Goal: Transaction & Acquisition: Obtain resource

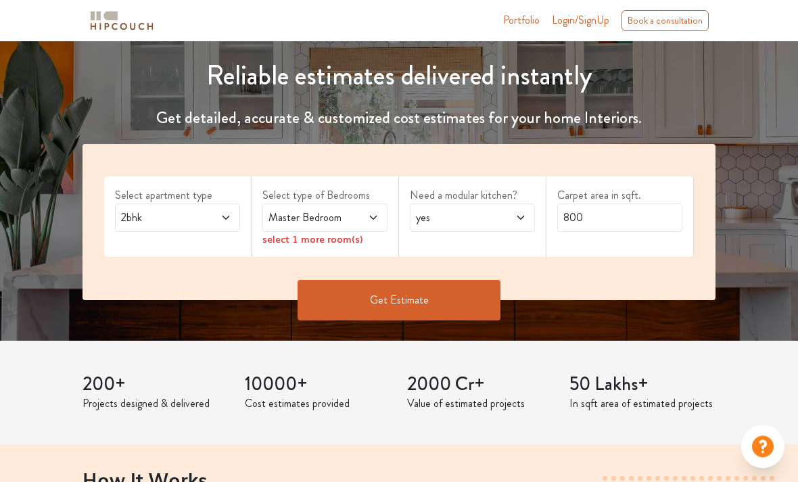
scroll to position [144, 0]
click at [382, 218] on div "Master Bedroom" at bounding box center [324, 218] width 125 height 28
click at [349, 242] on div "select 1 more room(s)" at bounding box center [324, 239] width 125 height 14
click at [331, 241] on div "select 1 more room(s)" at bounding box center [324, 239] width 125 height 14
click at [364, 217] on span at bounding box center [364, 218] width 28 height 16
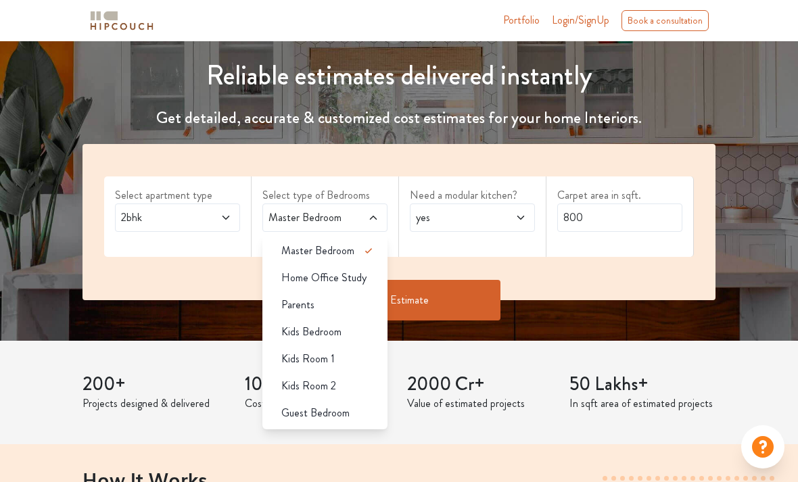
click at [341, 417] on span "Guest Bedroom" at bounding box center [315, 413] width 68 height 16
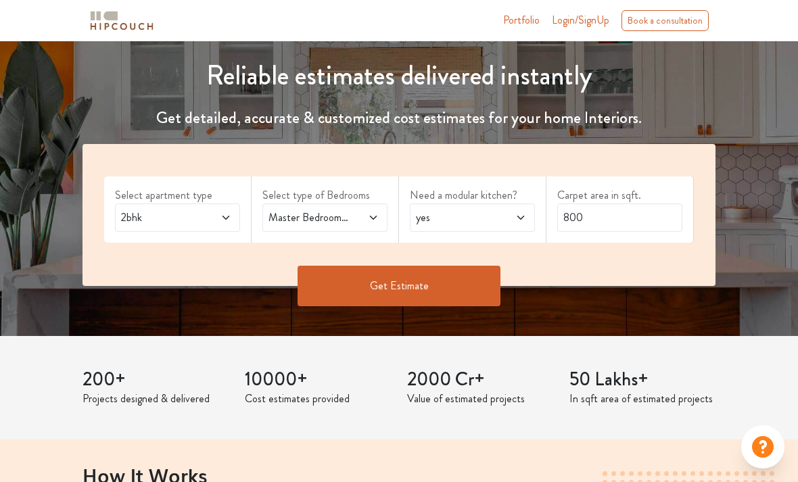
click at [511, 224] on span at bounding box center [512, 218] width 28 height 16
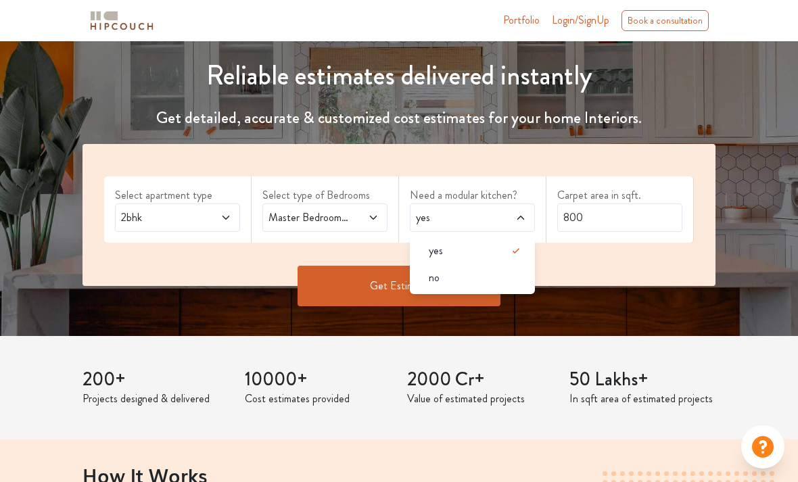
click at [513, 214] on span at bounding box center [512, 218] width 28 height 16
click at [592, 273] on div "Get Estimate" at bounding box center [398, 286] width 649 height 41
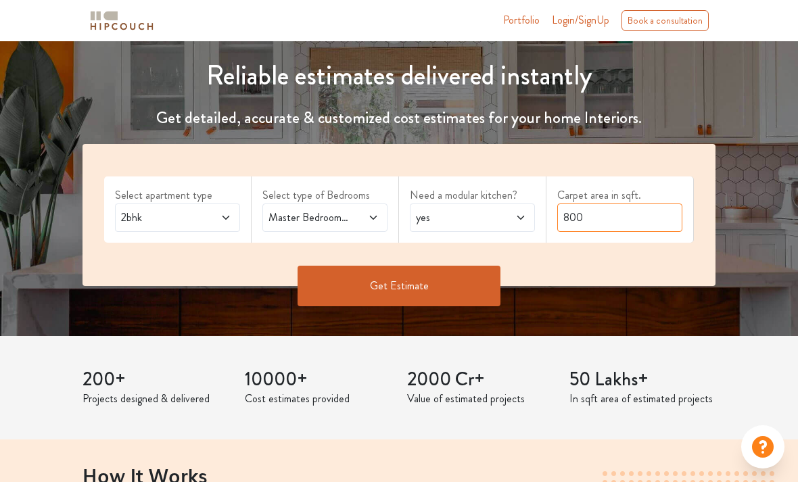
click at [612, 212] on input "800" at bounding box center [619, 218] width 125 height 28
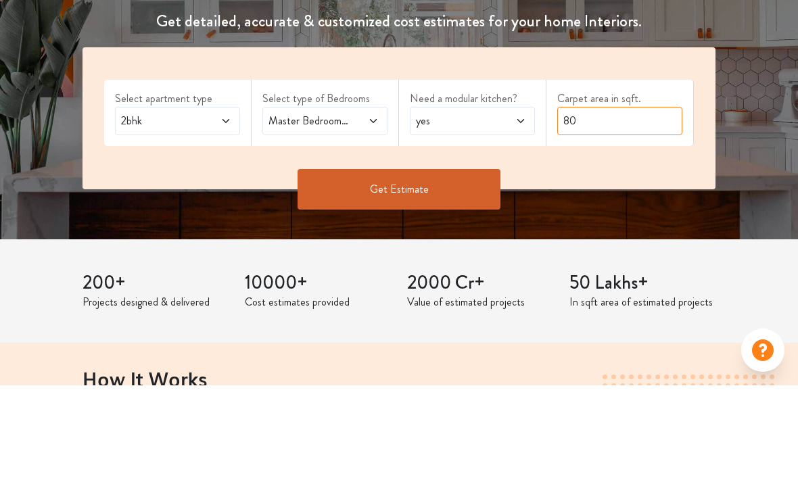
type input "8"
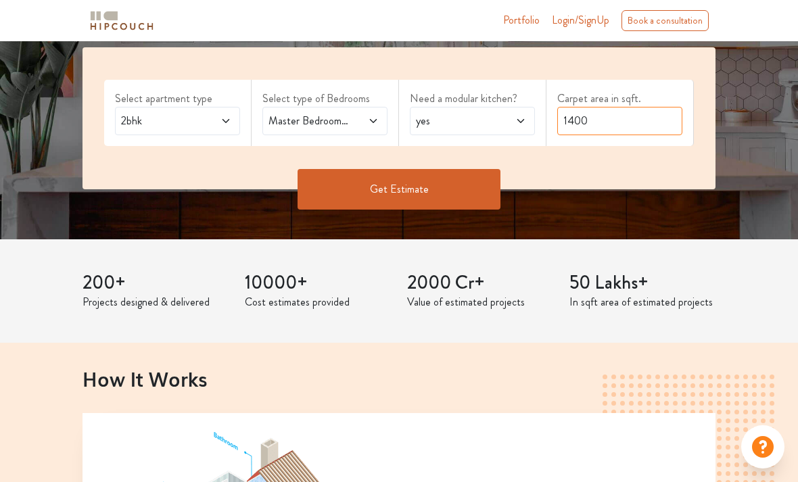
type input "1400"
click at [459, 197] on button "Get Estimate" at bounding box center [399, 189] width 203 height 41
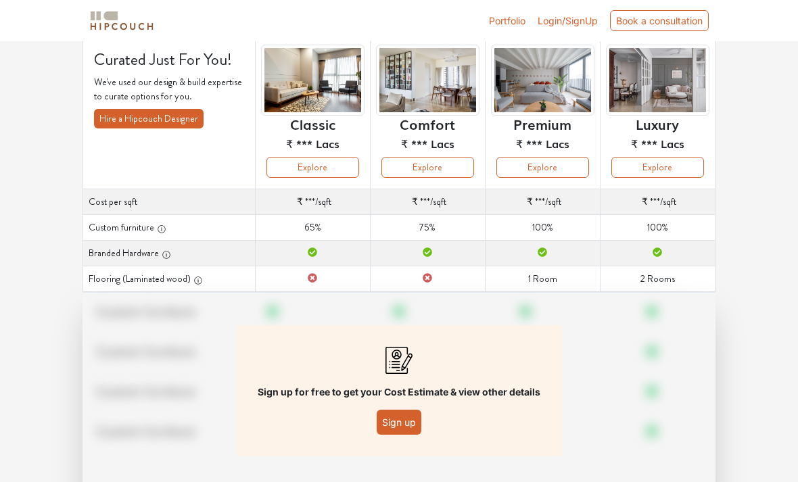
scroll to position [110, 0]
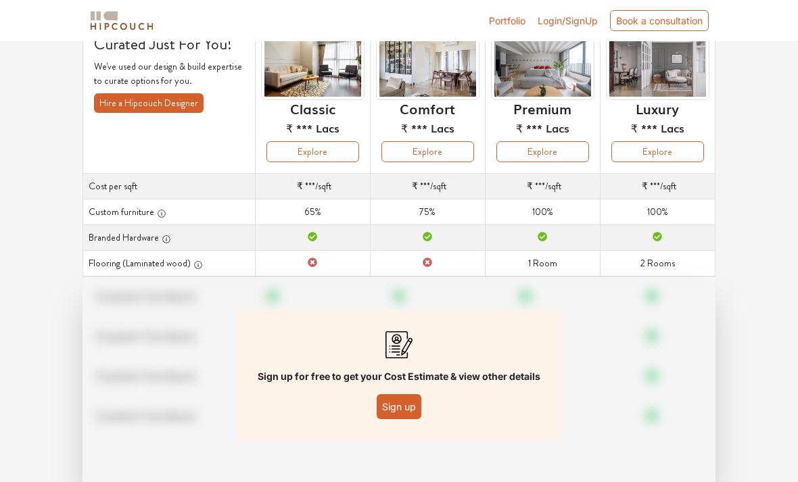
click at [402, 402] on button "Sign up" at bounding box center [399, 406] width 45 height 25
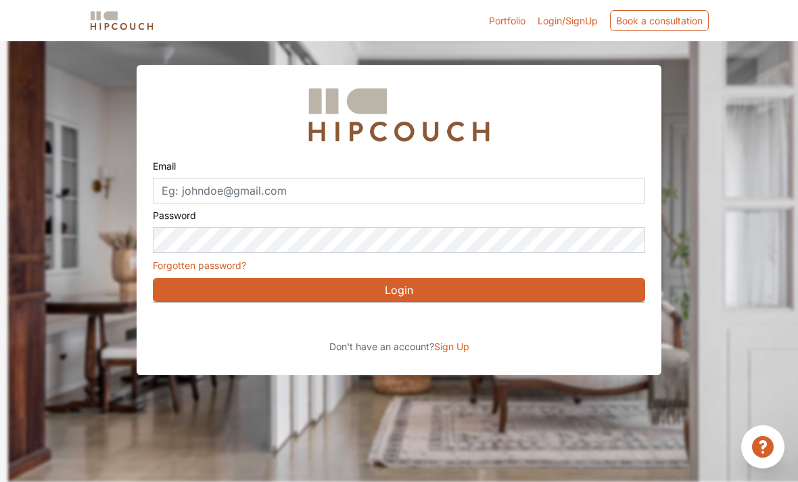
click at [461, 350] on span "Sign Up" at bounding box center [451, 346] width 35 height 11
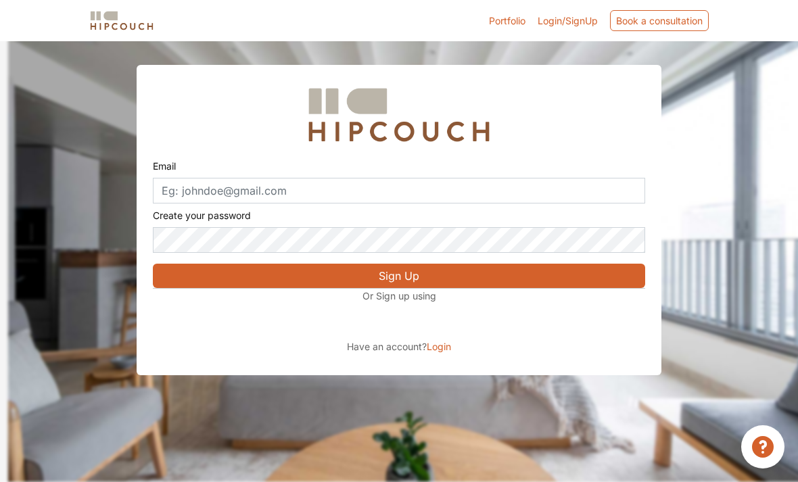
click at [323, 323] on div "Sign in with Google. Opens in new tab" at bounding box center [277, 322] width 248 height 30
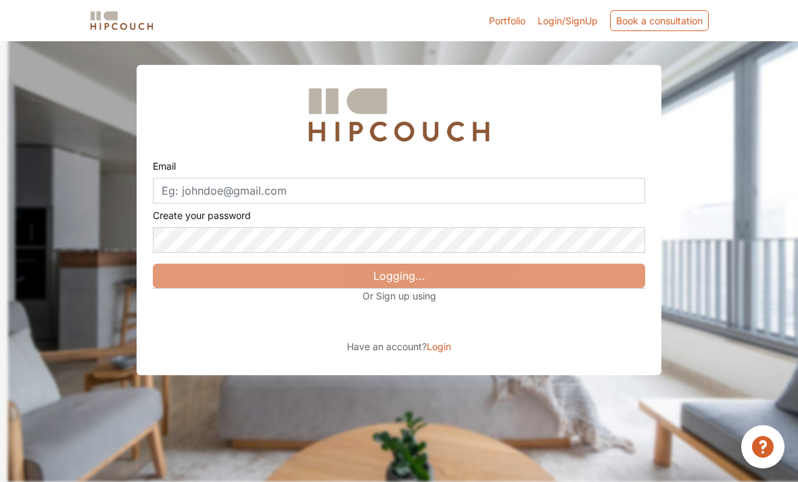
scroll to position [85, 0]
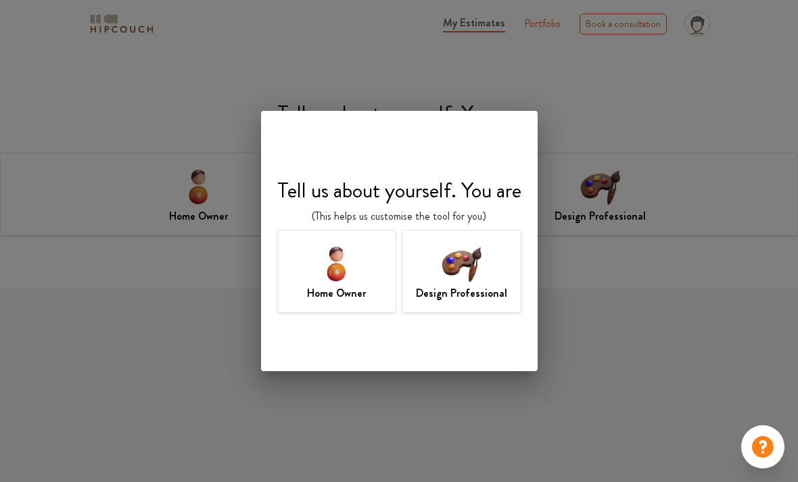
click at [493, 266] on div "Design Professional" at bounding box center [462, 271] width 120 height 83
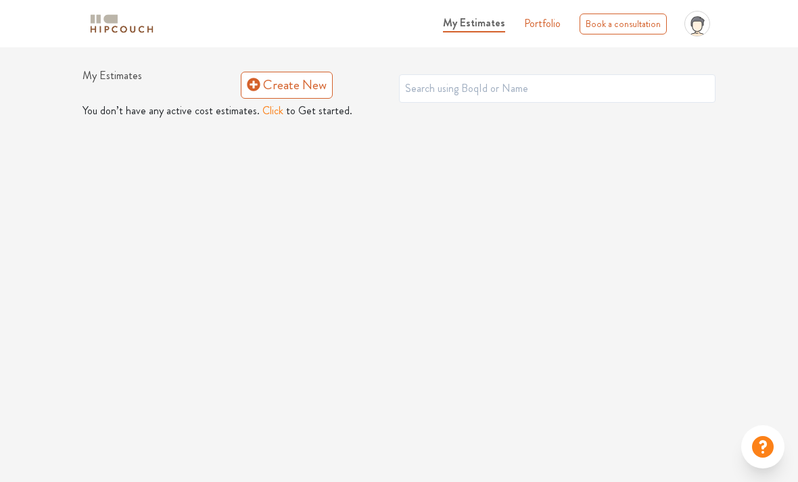
click at [265, 112] on button "Click" at bounding box center [272, 111] width 21 height 16
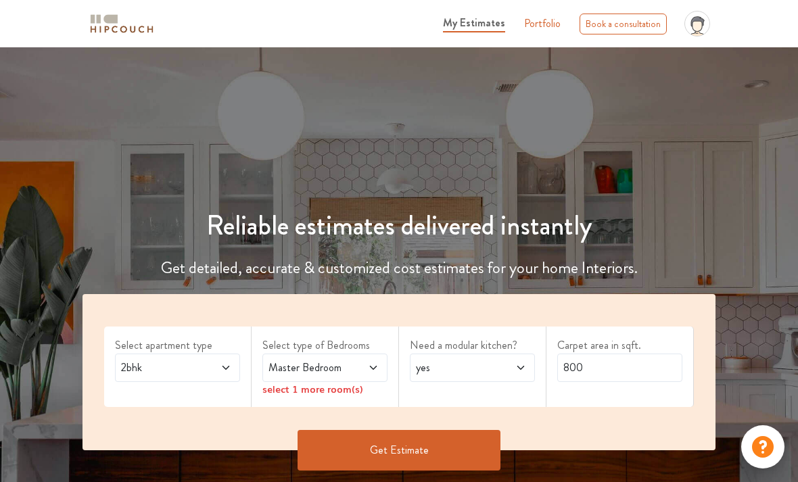
click at [369, 366] on icon at bounding box center [373, 367] width 11 height 11
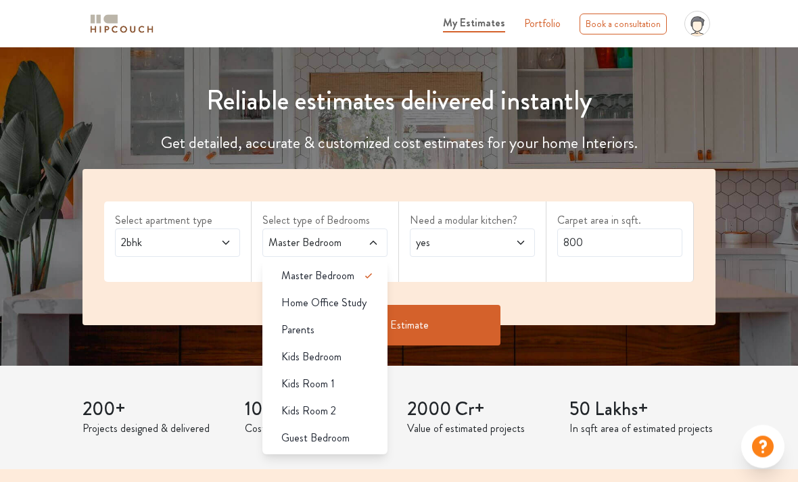
scroll to position [125, 0]
click at [350, 434] on div "Guest Bedroom" at bounding box center [329, 438] width 117 height 16
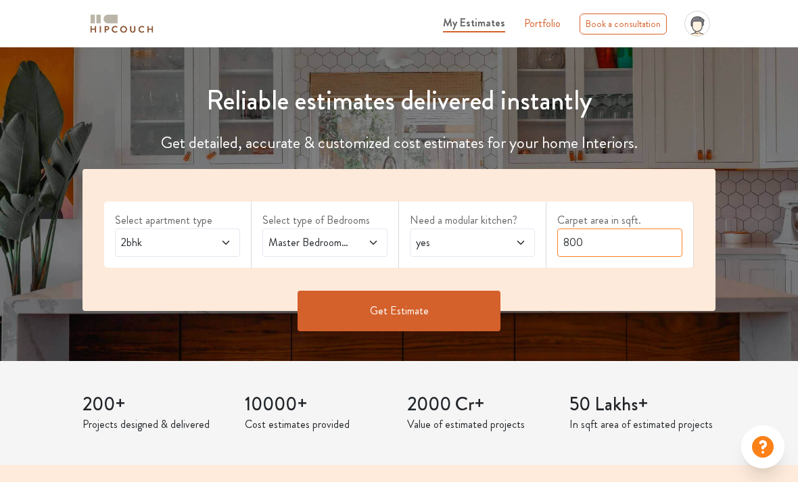
click at [632, 241] on input "800" at bounding box center [619, 243] width 125 height 28
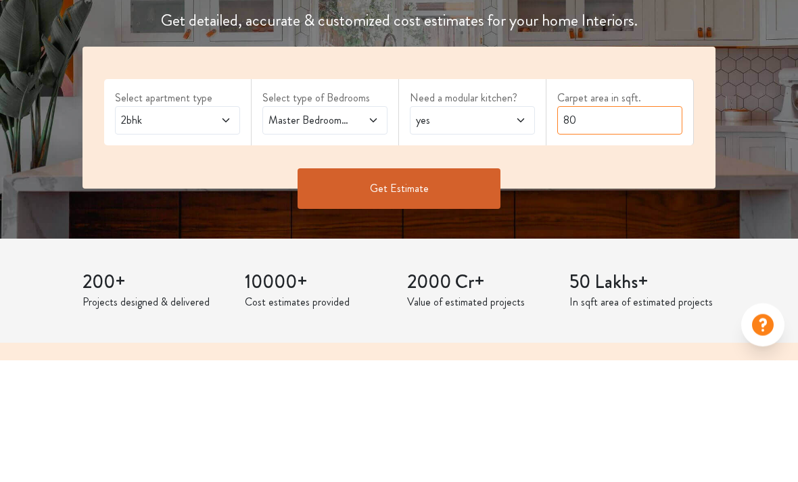
type input "8"
type input "1400"
click at [467, 291] on button "Get Estimate" at bounding box center [399, 311] width 203 height 41
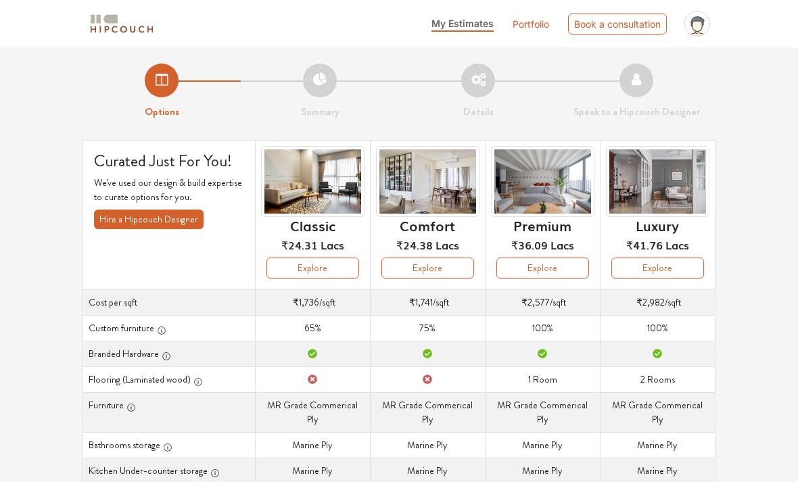
click at [162, 356] on icon "button" at bounding box center [165, 355] width 7 height 7
click at [166, 354] on icon "button" at bounding box center [166, 355] width 1 height 3
click at [162, 356] on icon "button" at bounding box center [165, 355] width 7 height 7
click at [163, 358] on icon "button" at bounding box center [166, 356] width 9 height 9
click at [170, 356] on icon "button" at bounding box center [166, 356] width 9 height 9
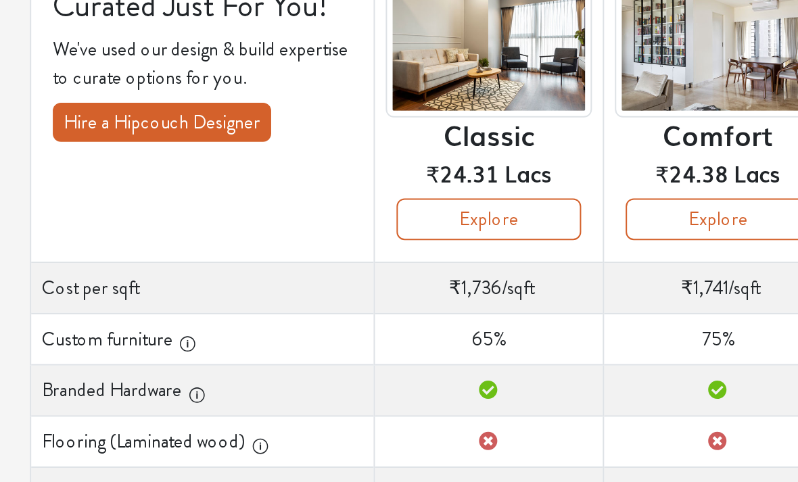
click at [162, 352] on icon "button" at bounding box center [166, 356] width 9 height 9
click at [166, 354] on icon "button" at bounding box center [166, 355] width 1 height 3
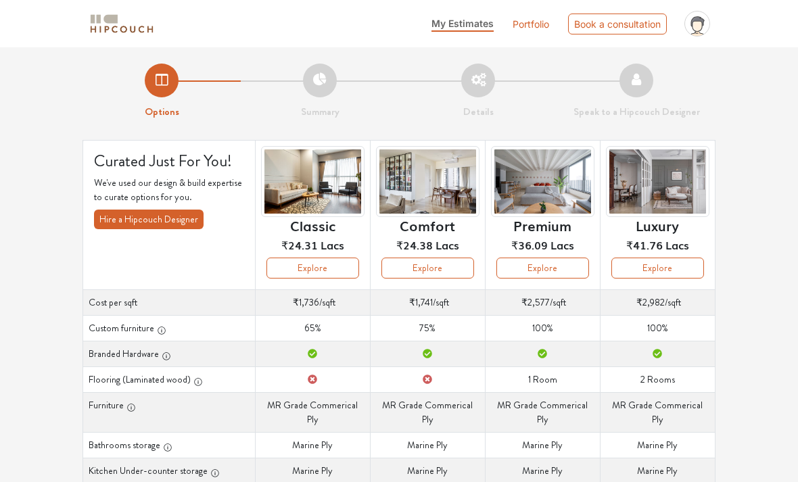
click at [565, 267] on button "Explore" at bounding box center [542, 268] width 93 height 21
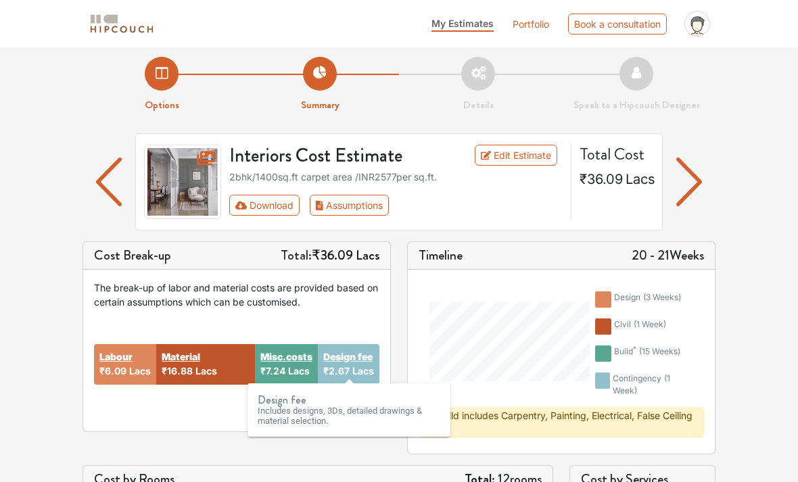
scroll to position [2, 0]
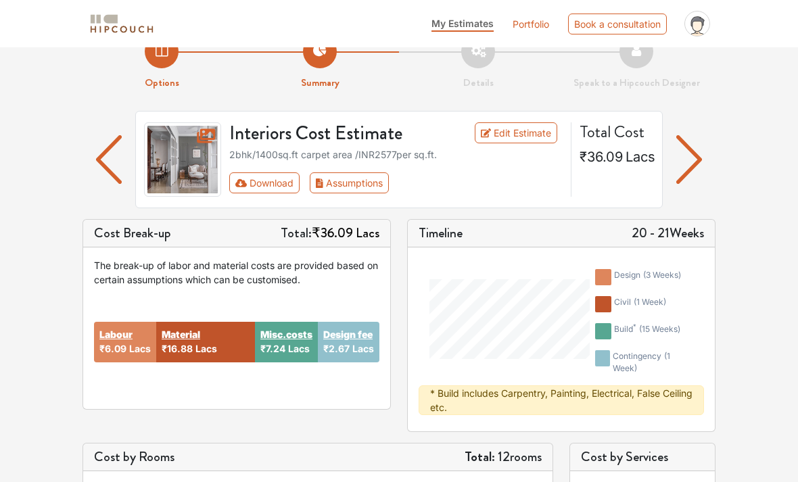
scroll to position [29, 0]
click at [344, 337] on strong "Design fee" at bounding box center [347, 334] width 49 height 14
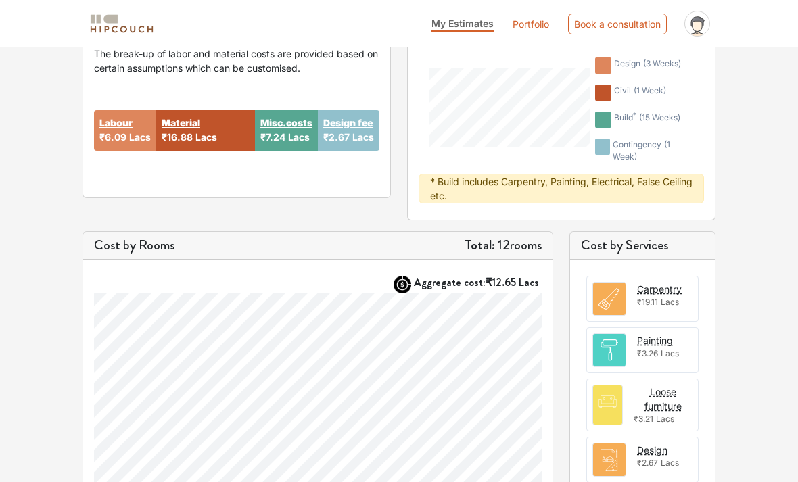
scroll to position [0, 0]
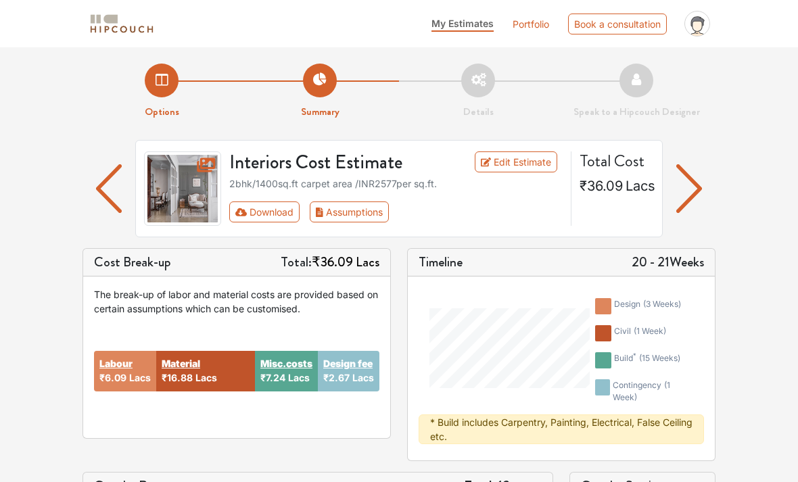
click at [697, 187] on img "button" at bounding box center [689, 188] width 26 height 49
